Goal: Task Accomplishment & Management: Complete application form

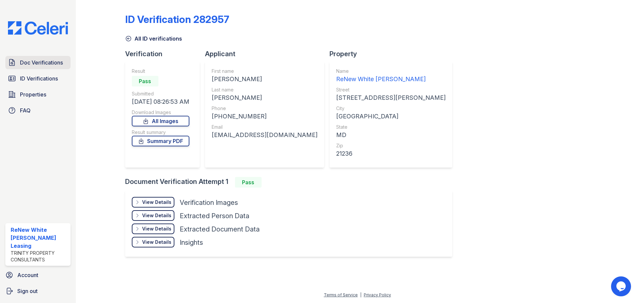
click at [34, 66] on span "Doc Verifications" at bounding box center [41, 63] width 43 height 8
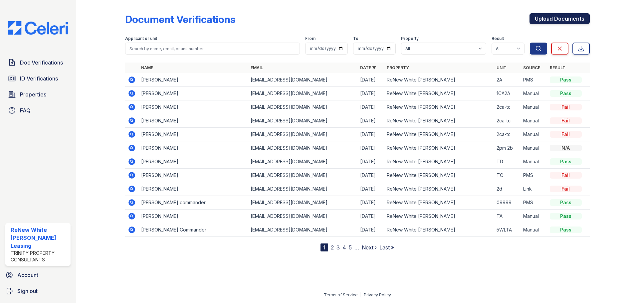
click at [563, 22] on link "Upload Documents" at bounding box center [560, 18] width 60 height 11
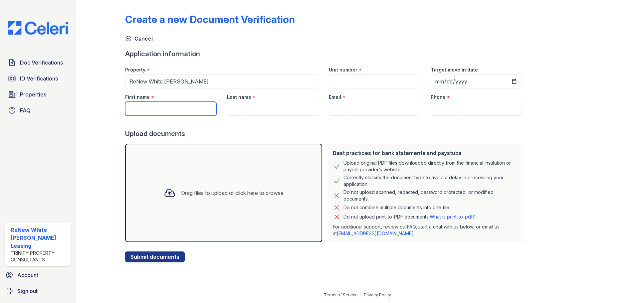
click at [195, 110] on input "First name" at bounding box center [170, 109] width 91 height 14
type input "Breeta"
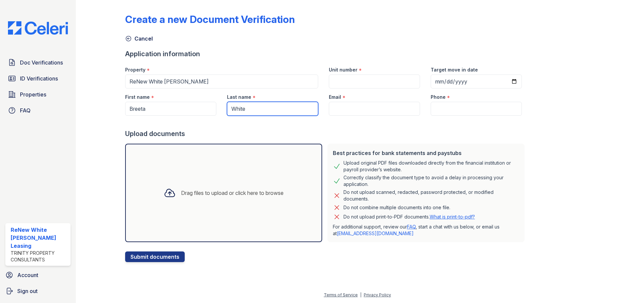
type input "White"
click at [362, 105] on input "Email" at bounding box center [374, 109] width 91 height 14
paste input "[EMAIL_ADDRESS][DOMAIN_NAME]"
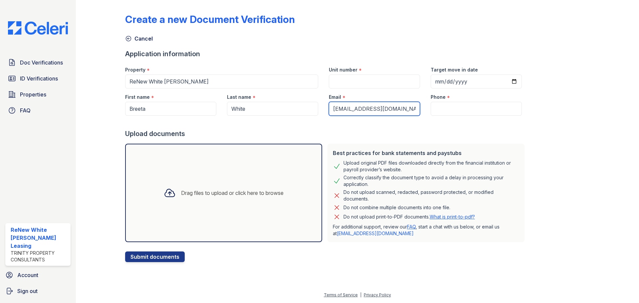
type input "[EMAIL_ADDRESS][DOMAIN_NAME]"
click at [435, 108] on input "Phone" at bounding box center [476, 109] width 91 height 14
click at [444, 107] on input "Phone" at bounding box center [476, 109] width 91 height 14
paste input "(443) 415-2575"
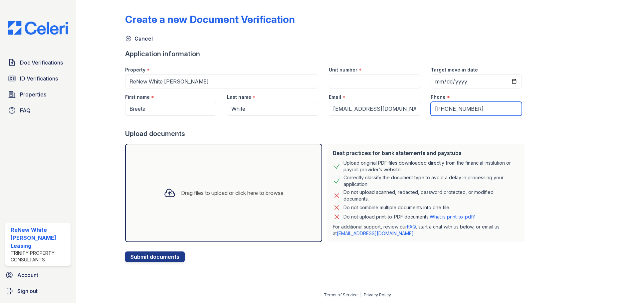
click at [456, 108] on input "(443) 415-2575" at bounding box center [476, 109] width 91 height 14
type input "4434152575"
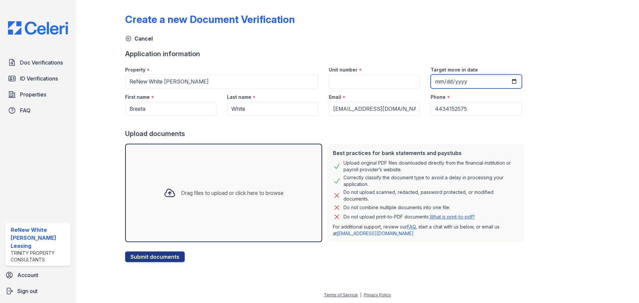
click at [504, 80] on input "Target move in date" at bounding box center [476, 82] width 91 height 14
type input "2025-11-14"
click at [357, 84] on input "Unit number" at bounding box center [374, 82] width 91 height 14
type input "7kwtc"
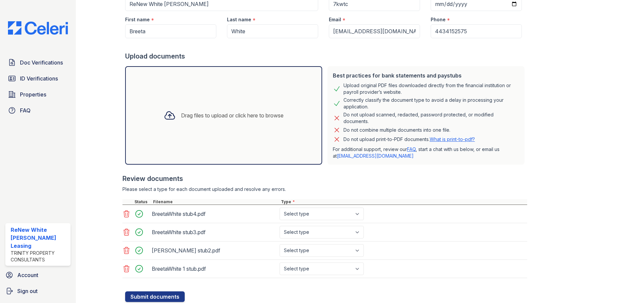
scroll to position [66, 0]
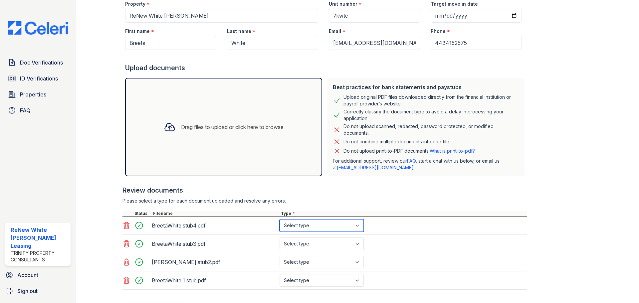
click at [346, 225] on select "Select type Paystub Bank Statement Offer Letter Tax Documents Benefit Award Let…" at bounding box center [322, 225] width 84 height 13
select select "paystub"
click at [280, 219] on select "Select type Paystub Bank Statement Offer Letter Tax Documents Benefit Award Let…" at bounding box center [322, 225] width 84 height 13
click at [337, 243] on select "Select type Paystub Bank Statement Offer Letter Tax Documents Benefit Award Let…" at bounding box center [322, 244] width 84 height 13
select select "paystub"
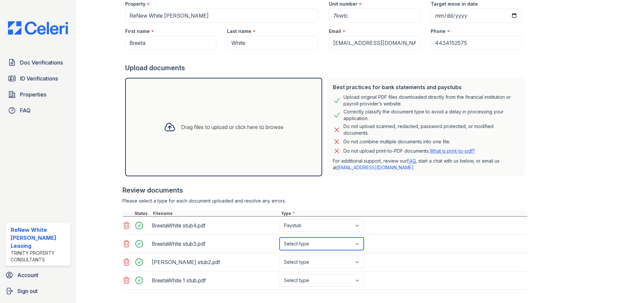
click at [280, 238] on select "Select type Paystub Bank Statement Offer Letter Tax Documents Benefit Award Let…" at bounding box center [322, 244] width 84 height 13
click at [333, 260] on select "Select type Paystub Bank Statement Offer Letter Tax Documents Benefit Award Let…" at bounding box center [322, 262] width 84 height 13
select select "paystub"
click at [280, 256] on select "Select type Paystub Bank Statement Offer Letter Tax Documents Benefit Award Let…" at bounding box center [322, 262] width 84 height 13
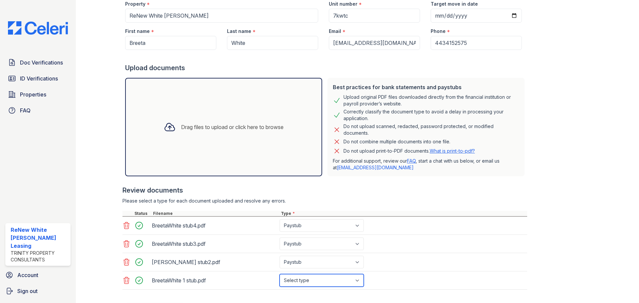
click at [332, 280] on select "Select type Paystub Bank Statement Offer Letter Tax Documents Benefit Award Let…" at bounding box center [322, 280] width 84 height 13
select select "paystub"
click at [280, 274] on select "Select type Paystub Bank Statement Offer Letter Tax Documents Benefit Award Let…" at bounding box center [322, 280] width 84 height 13
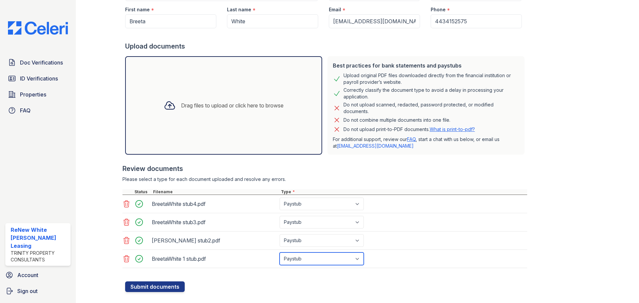
scroll to position [99, 0]
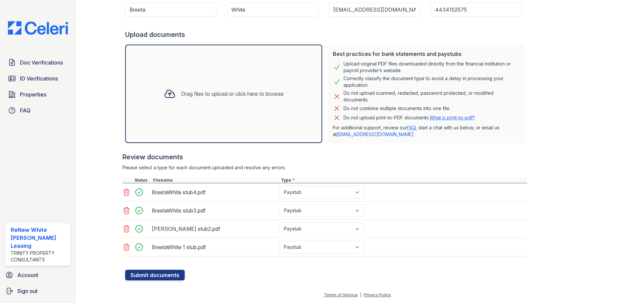
click at [211, 280] on form "Application information Property * ReNew White Marsh Unit number * 7kwtc Target…" at bounding box center [326, 115] width 402 height 330
click at [171, 279] on button "Submit documents" at bounding box center [155, 275] width 60 height 11
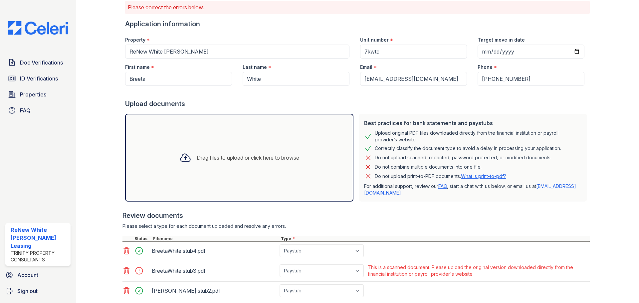
scroll to position [114, 0]
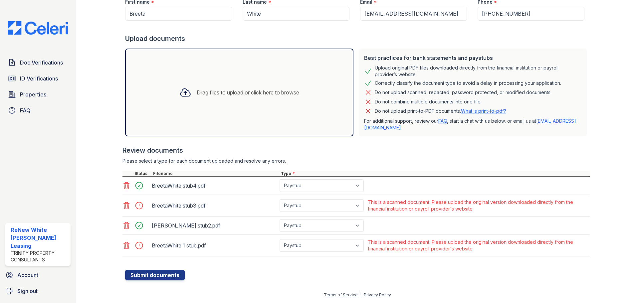
click at [125, 202] on icon at bounding box center [126, 206] width 8 height 8
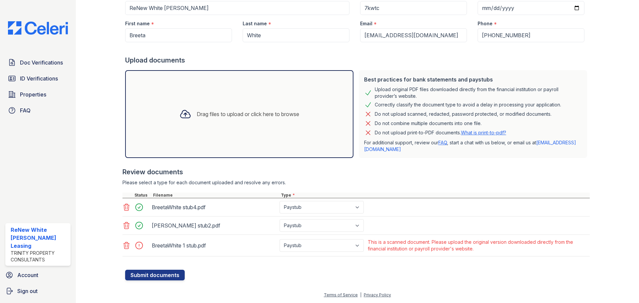
click at [126, 247] on icon at bounding box center [126, 246] width 8 height 8
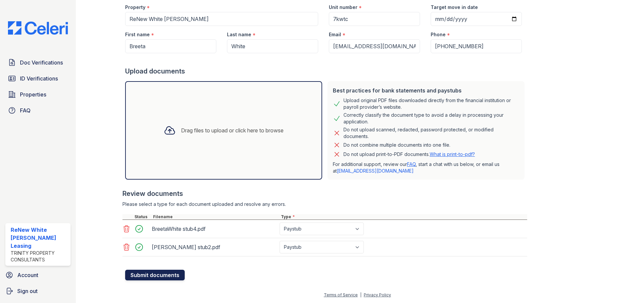
click at [139, 277] on button "Submit documents" at bounding box center [155, 275] width 60 height 11
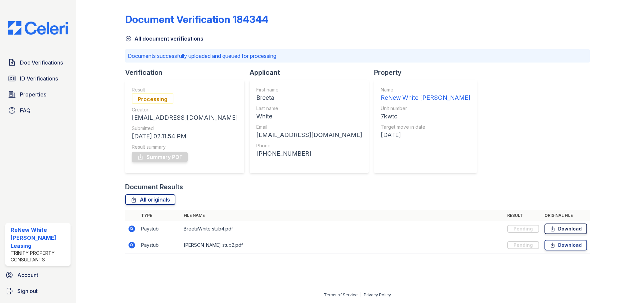
click at [566, 233] on link "Download" at bounding box center [566, 229] width 43 height 11
click at [579, 247] on link "Download" at bounding box center [566, 245] width 43 height 11
click at [58, 65] on span "Doc Verifications" at bounding box center [41, 63] width 43 height 8
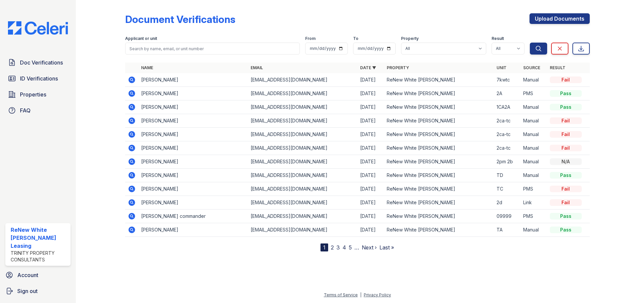
click at [155, 80] on td "Breeta White" at bounding box center [192, 80] width 109 height 14
click at [135, 78] on icon at bounding box center [132, 80] width 8 height 8
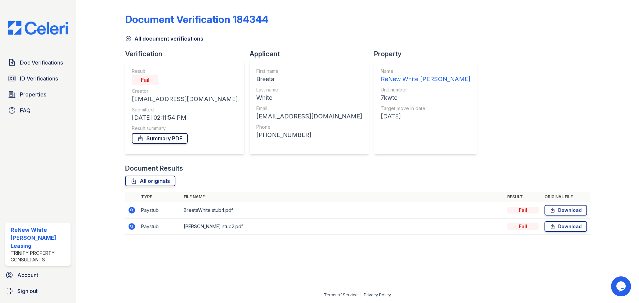
click at [158, 143] on link "Summary PDF" at bounding box center [160, 138] width 56 height 11
